Goal: Information Seeking & Learning: Find specific fact

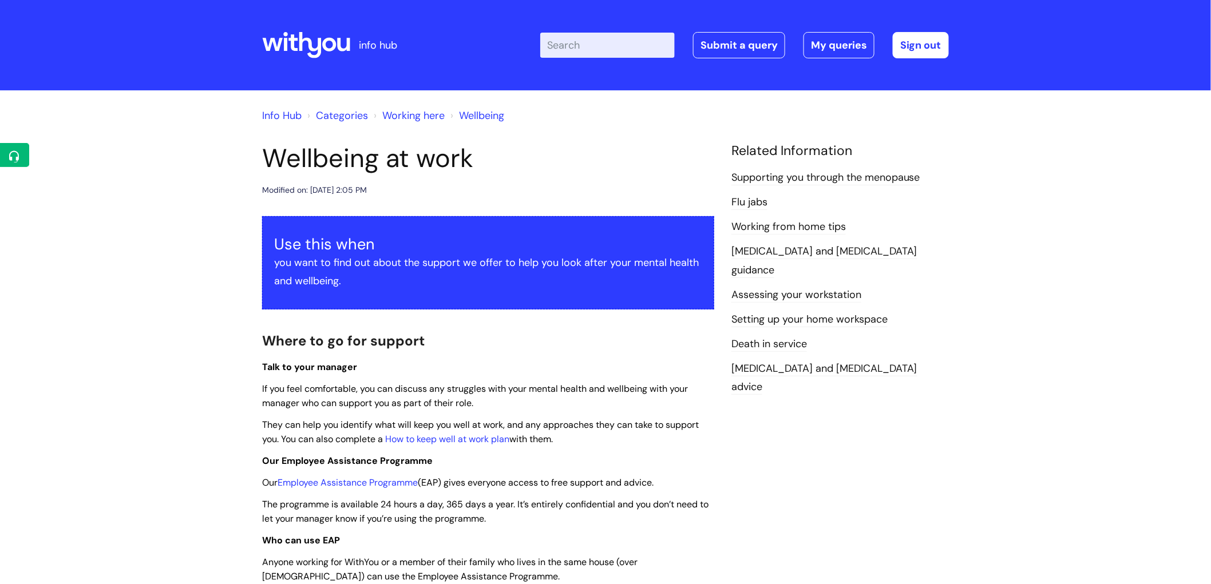
click at [619, 50] on input "Enter your search term here..." at bounding box center [607, 45] width 134 height 25
type input "pay band"
click button "Search" at bounding box center [0, 0] width 0 height 0
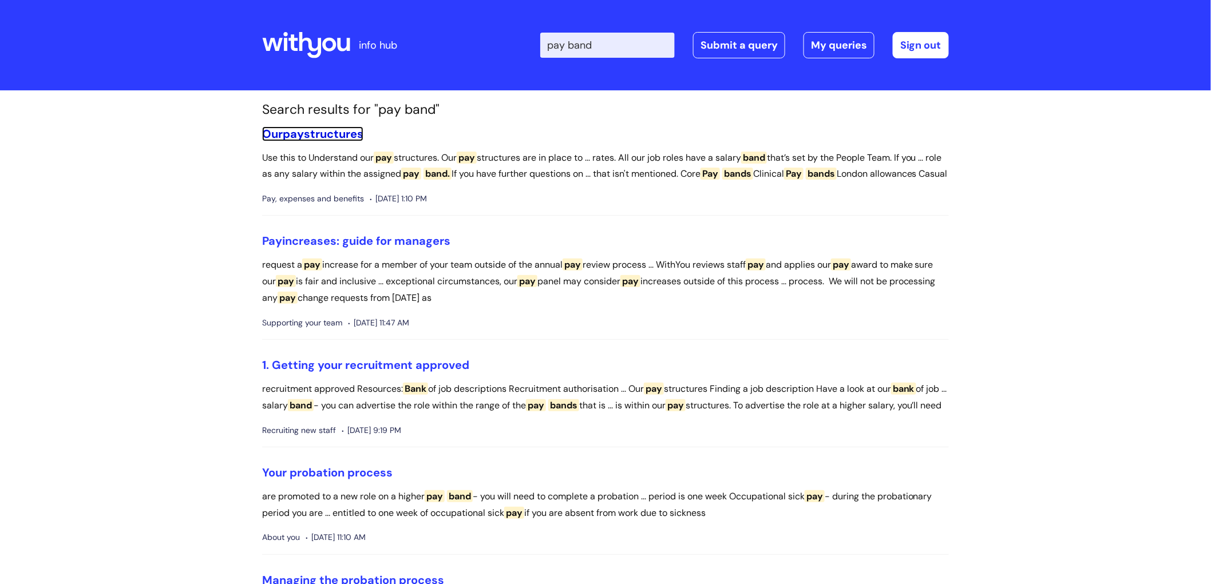
drag, startPoint x: 333, startPoint y: 132, endPoint x: 447, endPoint y: 180, distance: 123.9
click at [334, 132] on link "Our pay structures" at bounding box center [312, 133] width 101 height 15
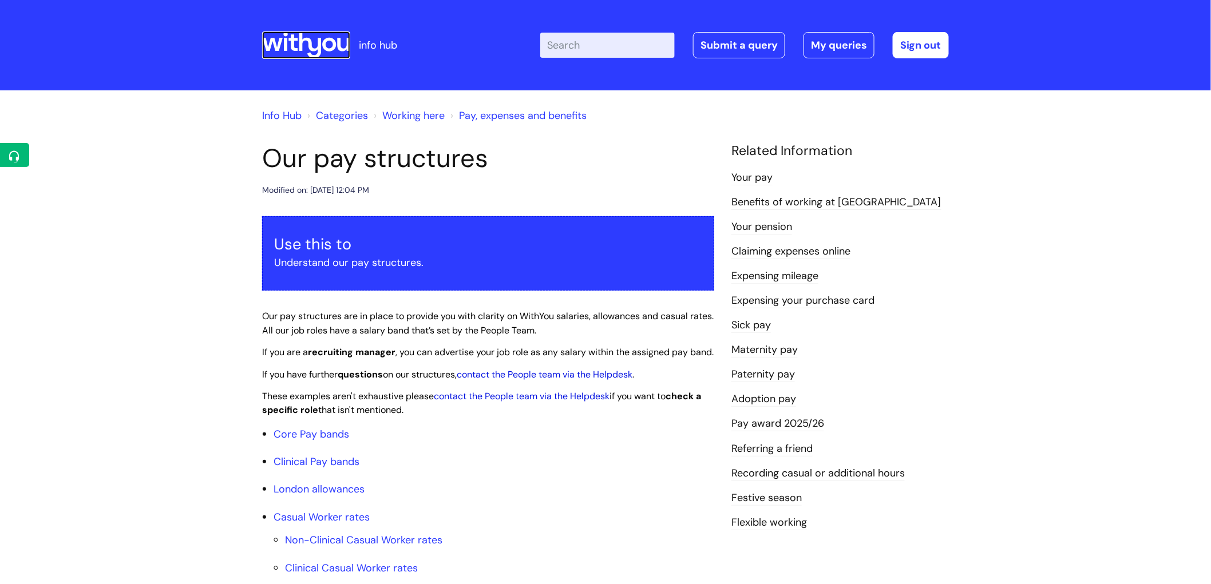
drag, startPoint x: 289, startPoint y: 49, endPoint x: 304, endPoint y: 125, distance: 77.7
click at [289, 49] on icon at bounding box center [306, 44] width 88 height 27
